Goal: Information Seeking & Learning: Learn about a topic

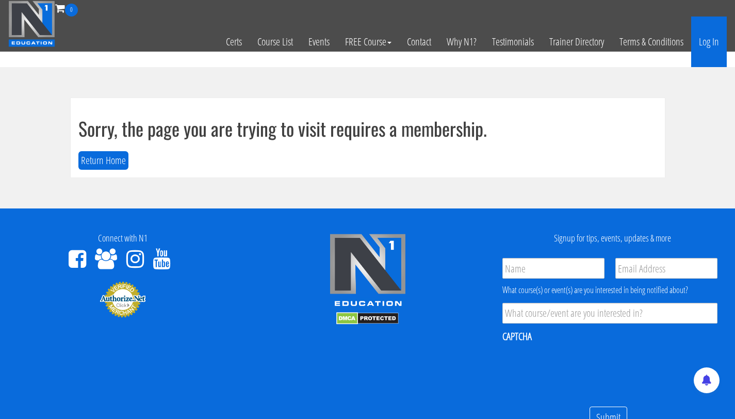
click at [722, 49] on link "Log In" at bounding box center [709, 42] width 36 height 51
click at [715, 47] on link "Log In" at bounding box center [709, 42] width 36 height 51
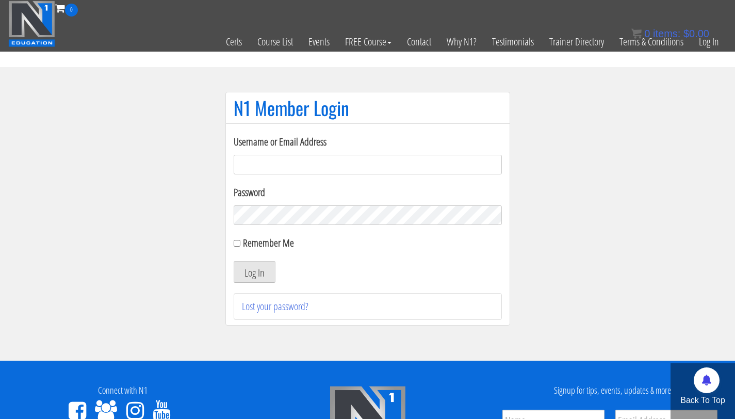
type input "info@fitbyjustus.nl"
click at [234, 261] on button "Log In" at bounding box center [255, 272] width 42 height 22
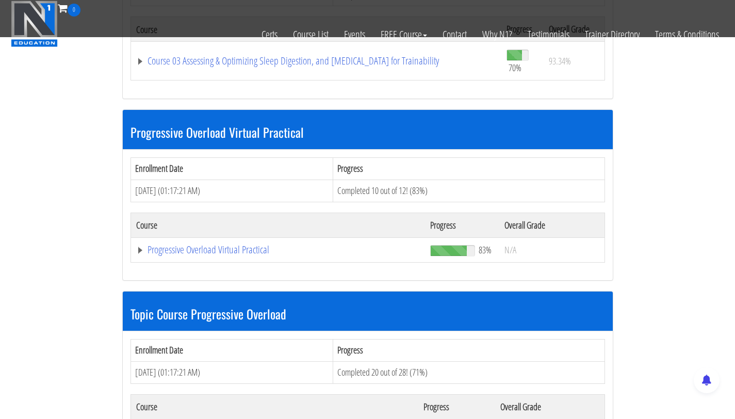
scroll to position [720, 0]
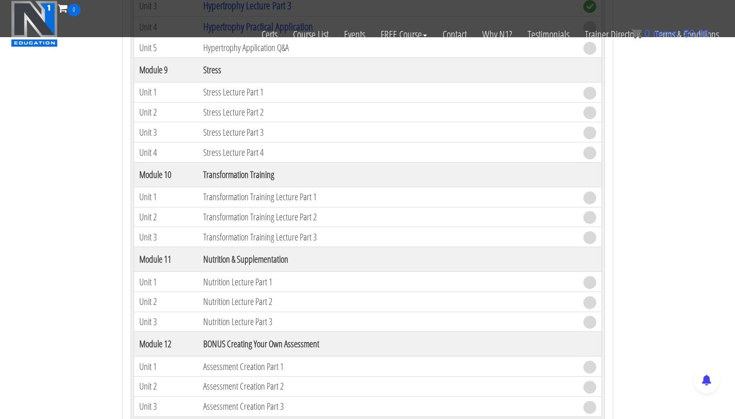
scroll to position [1636, 0]
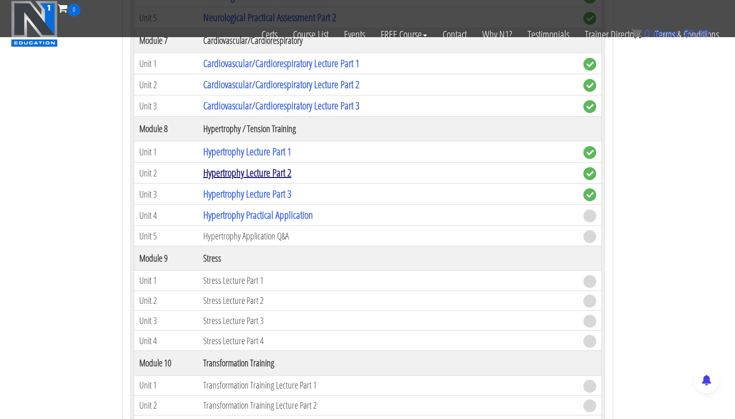
click at [267, 172] on link "Hypertrophy Lecture Part 2" at bounding box center [247, 173] width 88 height 14
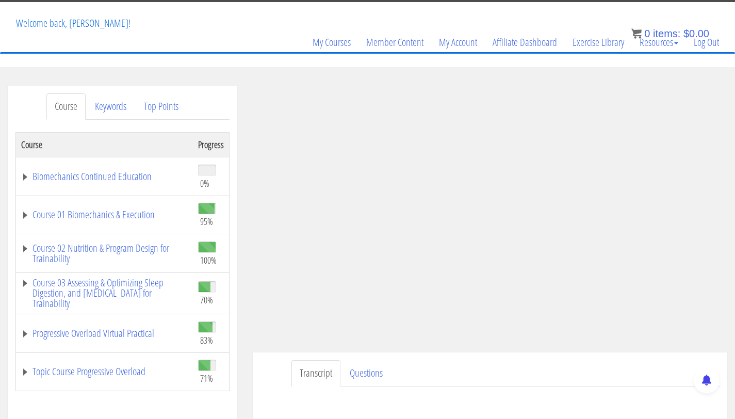
scroll to position [59, 0]
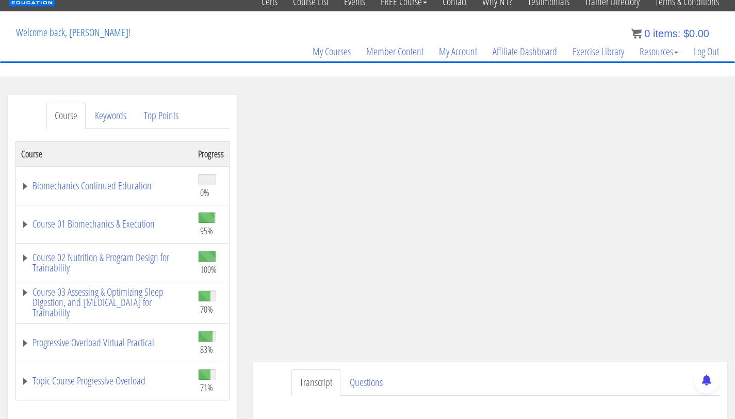
scroll to position [91, 0]
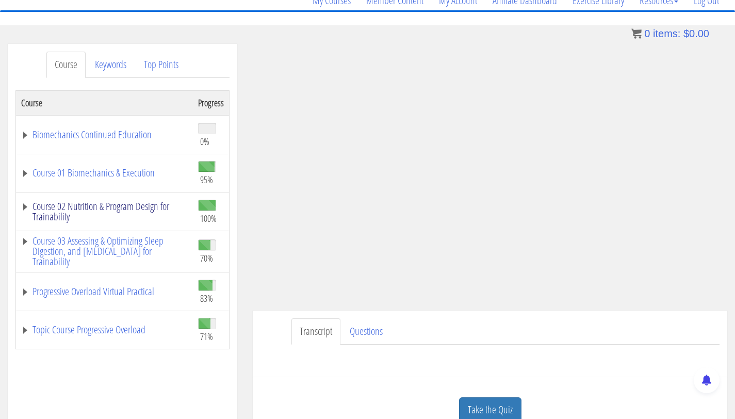
click at [101, 218] on link "Course 02 Nutrition & Program Design for Trainability" at bounding box center [104, 211] width 167 height 21
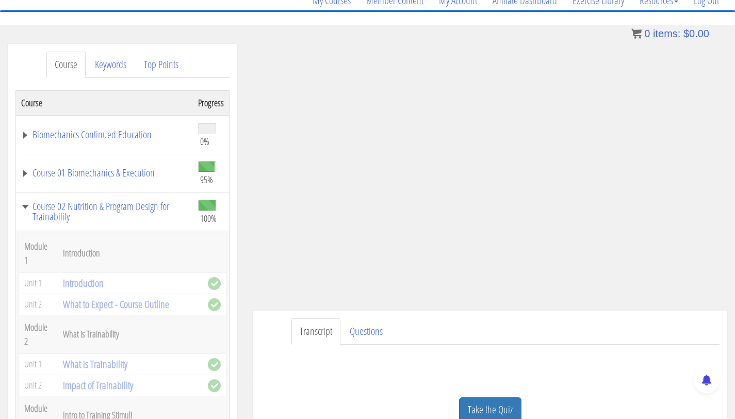
click at [100, 252] on th "Introduction" at bounding box center [130, 253] width 145 height 39
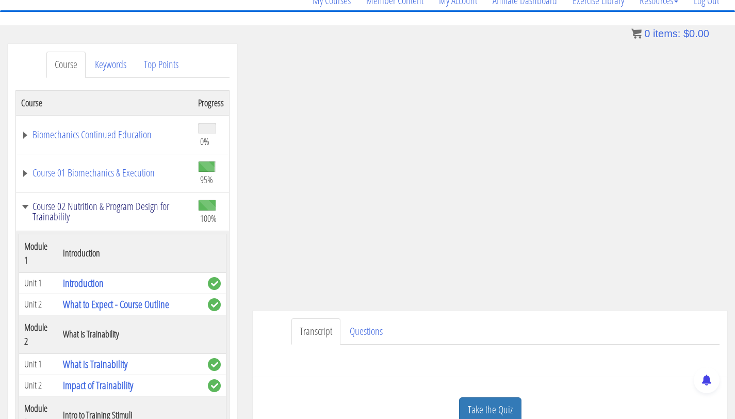
click at [120, 210] on link "Course 02 Nutrition & Program Design for Trainability" at bounding box center [104, 211] width 167 height 21
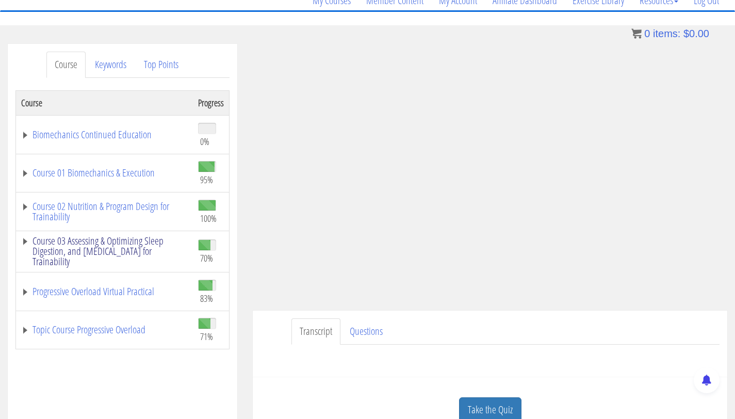
click at [128, 252] on link "Course 03 Assessing & Optimizing Sleep Digestion, and [MEDICAL_DATA] for Traina…" at bounding box center [104, 251] width 167 height 31
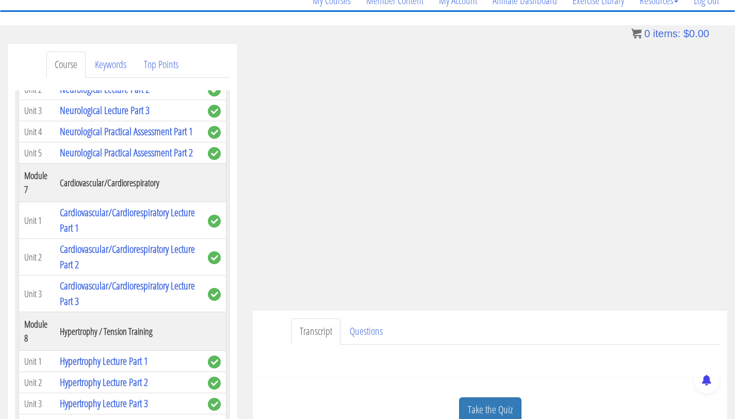
scroll to position [1201, 0]
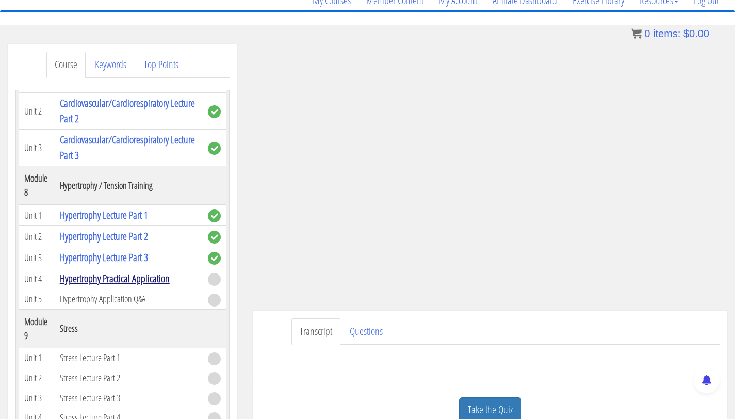
click at [105, 285] on link "Hypertrophy Practical Application" at bounding box center [115, 278] width 110 height 14
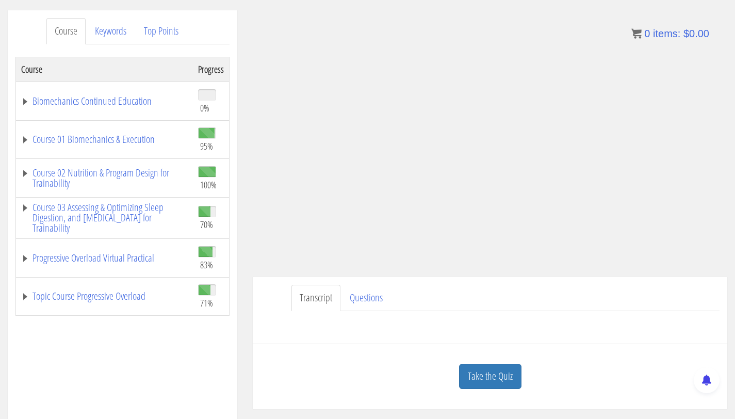
scroll to position [125, 0]
click at [407, 378] on div "Take the Quiz" at bounding box center [489, 376] width 459 height 50
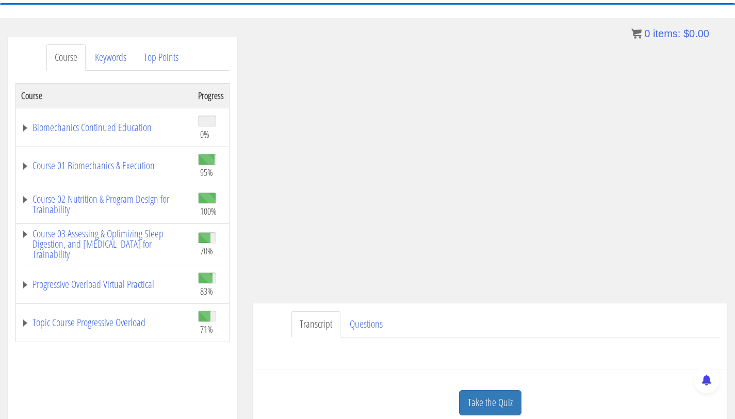
scroll to position [99, 0]
click at [518, 401] on link "Take the Quiz" at bounding box center [490, 401] width 62 height 25
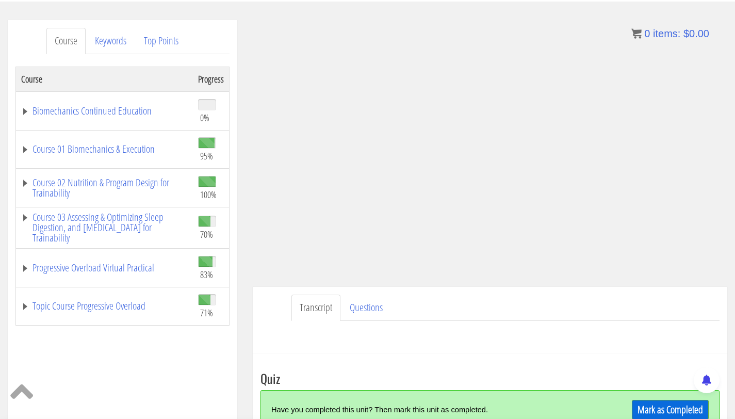
scroll to position [116, 0]
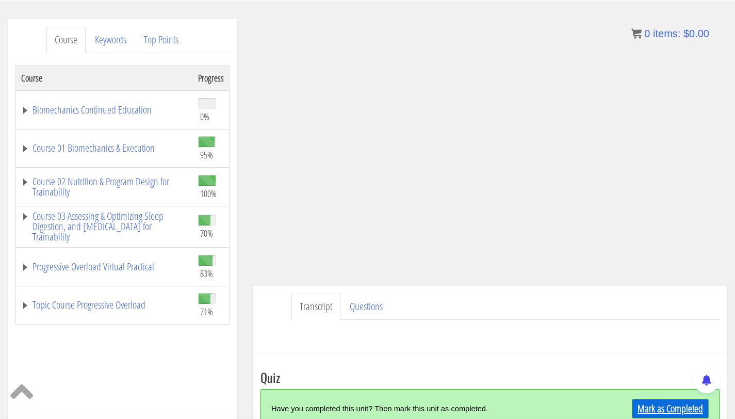
click at [655, 402] on link "Mark as Completed" at bounding box center [670, 409] width 77 height 20
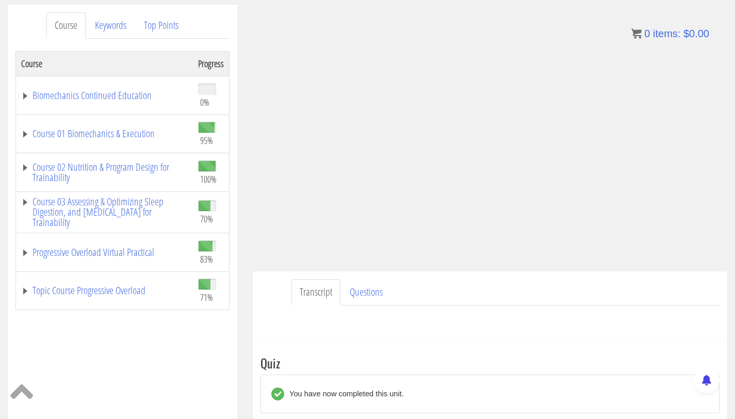
scroll to position [210, 0]
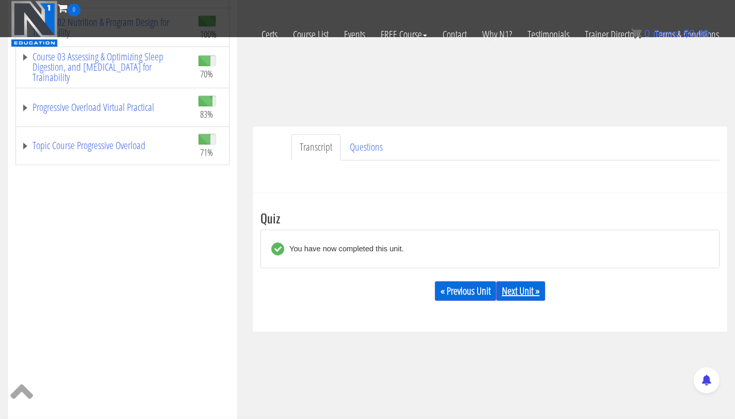
click at [530, 291] on link "Next Unit »" at bounding box center [520, 291] width 49 height 20
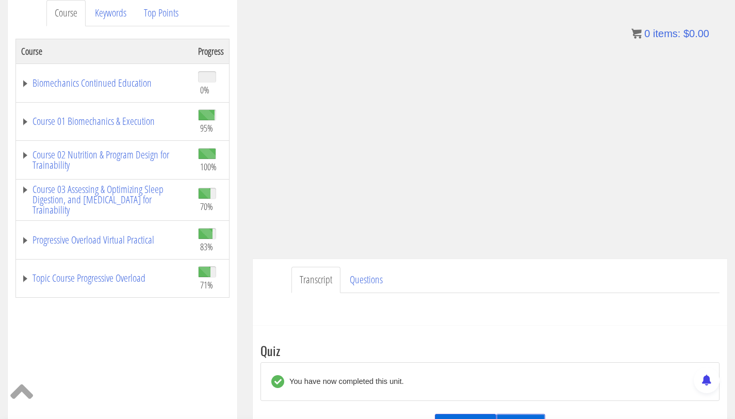
scroll to position [145, 0]
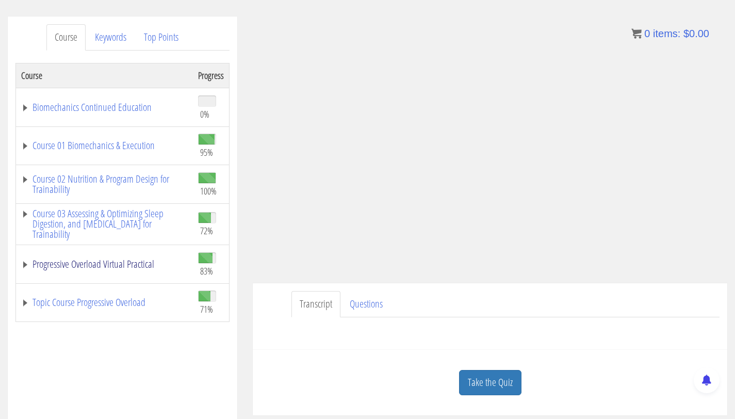
scroll to position [126, 0]
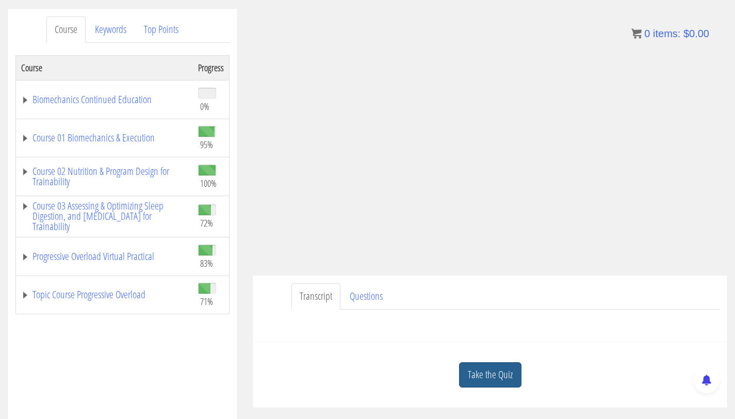
click at [482, 375] on link "Take the Quiz" at bounding box center [490, 374] width 62 height 25
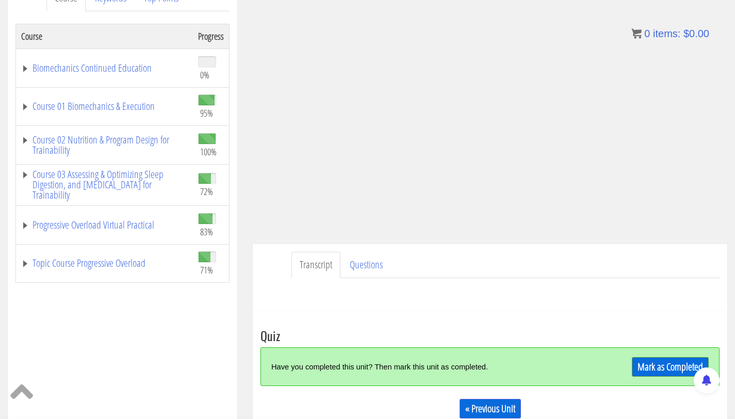
scroll to position [207, 0]
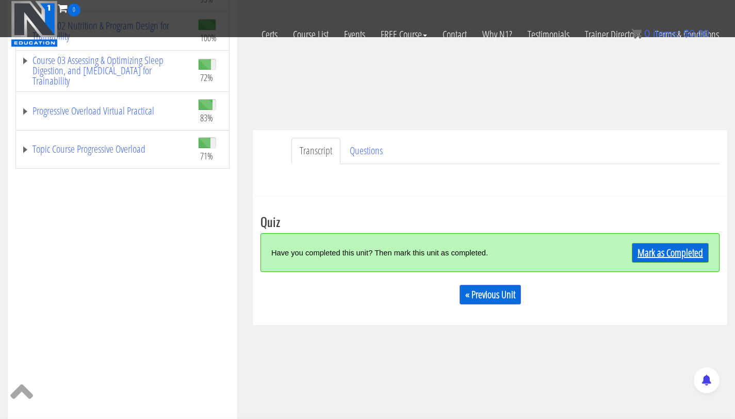
click at [680, 247] on link "Mark as Completed" at bounding box center [670, 253] width 77 height 20
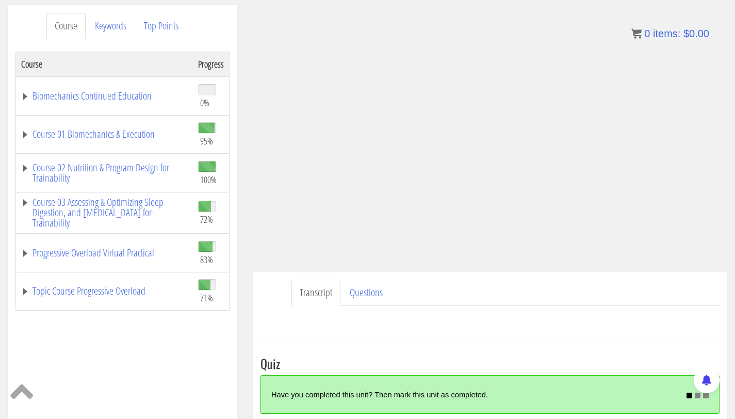
scroll to position [130, 0]
click at [152, 209] on link "Course 03 Assessing & Optimizing Sleep Digestion, and [MEDICAL_DATA] for Traina…" at bounding box center [104, 211] width 167 height 31
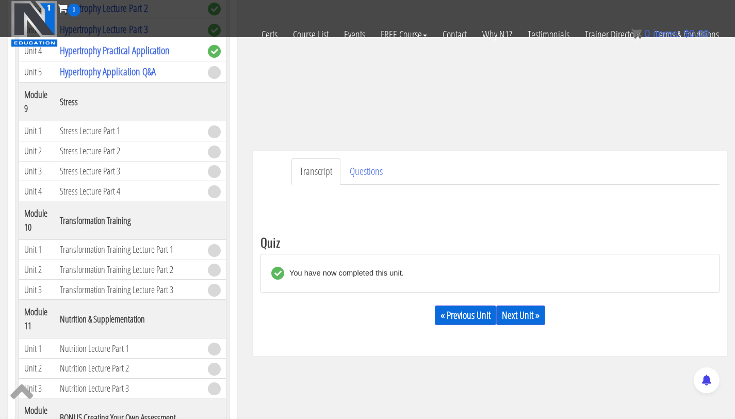
scroll to position [191, 0]
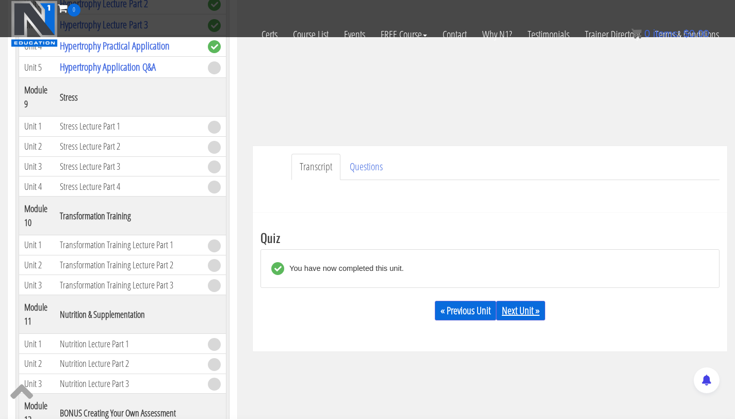
click at [533, 316] on link "Next Unit »" at bounding box center [520, 311] width 49 height 20
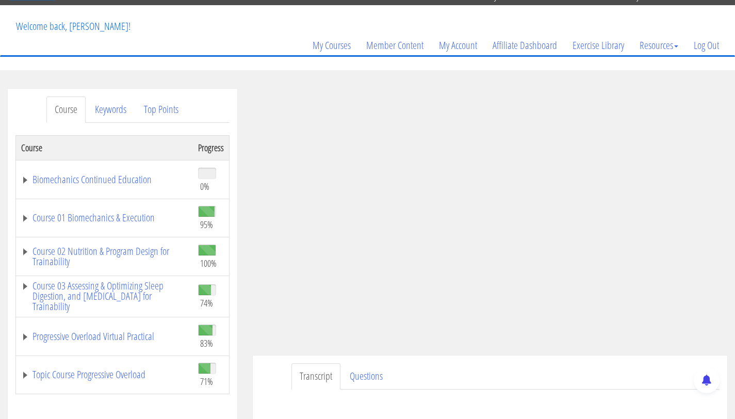
scroll to position [100, 0]
